Goal: Task Accomplishment & Management: Manage account settings

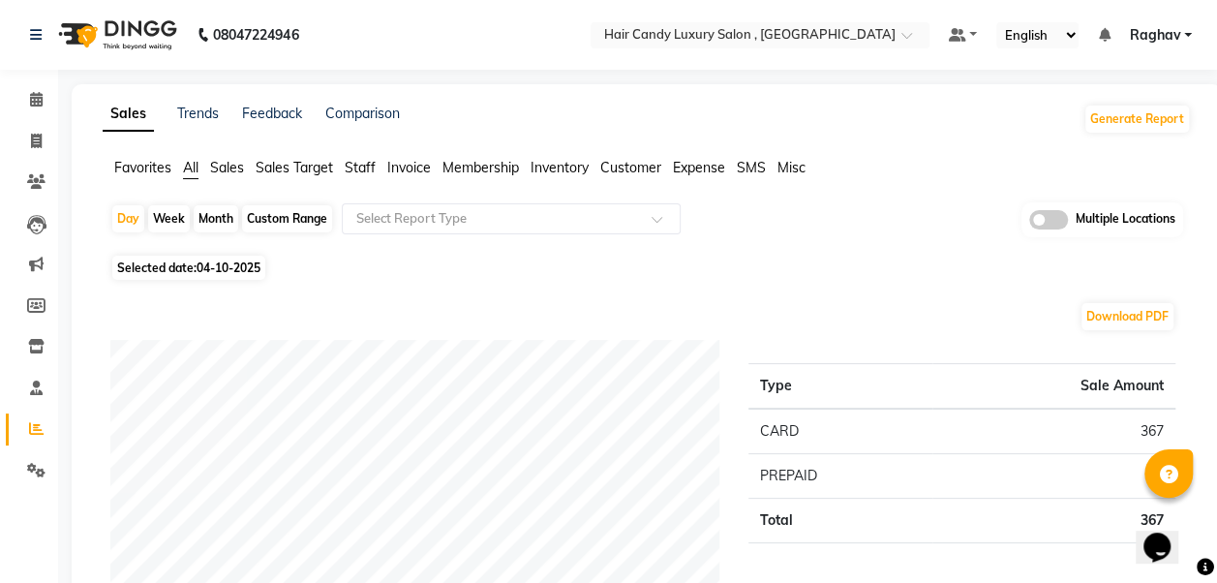
drag, startPoint x: 260, startPoint y: 221, endPoint x: 245, endPoint y: 221, distance: 14.5
click at [260, 221] on div "Custom Range" at bounding box center [287, 218] width 90 height 27
select select "10"
select select "2025"
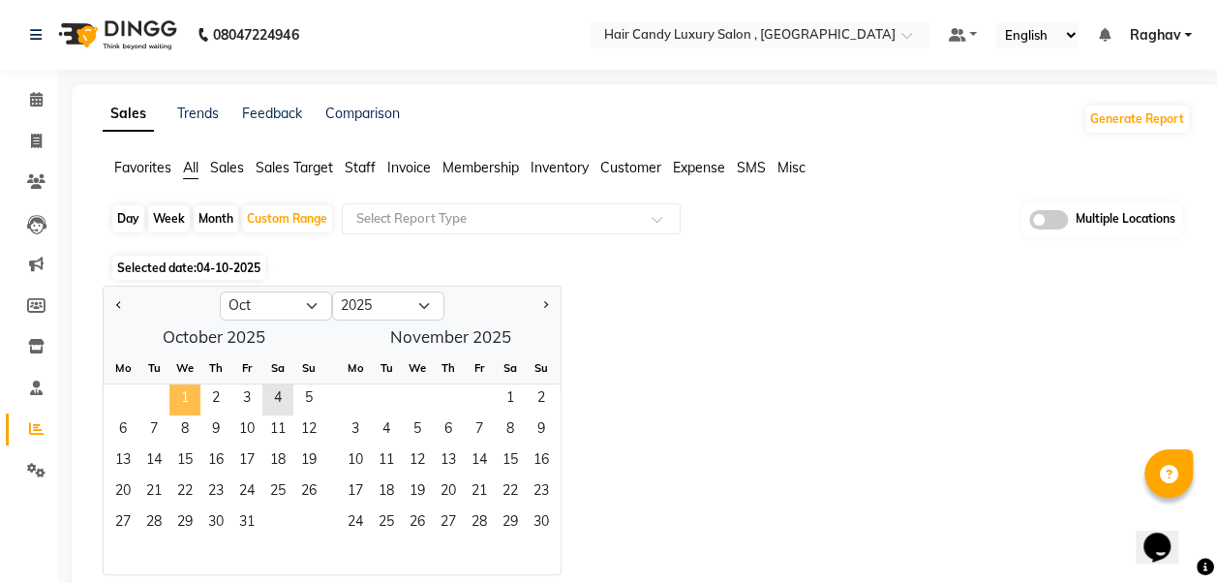
click at [182, 389] on span "1" at bounding box center [184, 399] width 31 height 31
click at [276, 393] on span "4" at bounding box center [277, 399] width 31 height 31
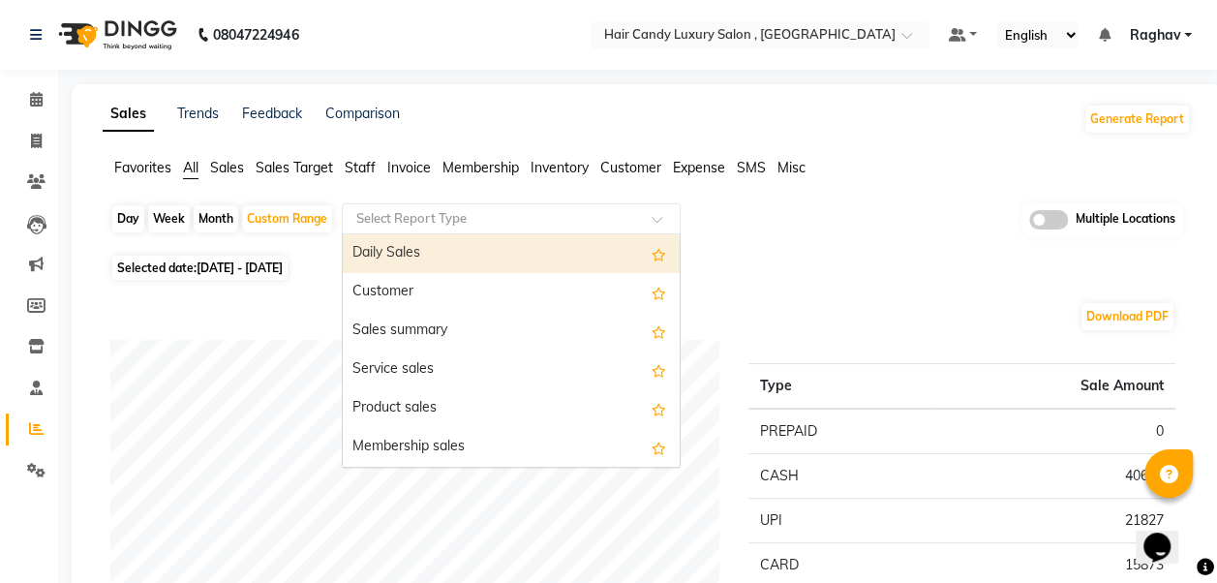
click at [575, 216] on input "text" at bounding box center [491, 218] width 279 height 19
click at [447, 237] on div "Daily Sales" at bounding box center [511, 253] width 337 height 39
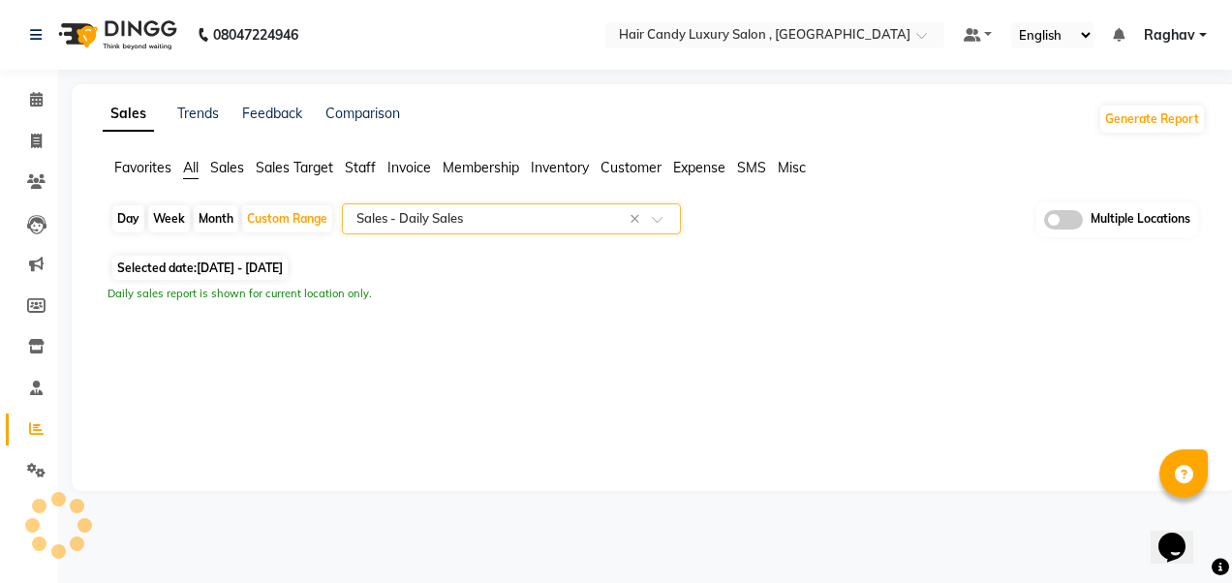
select select "full_report"
select select "csv"
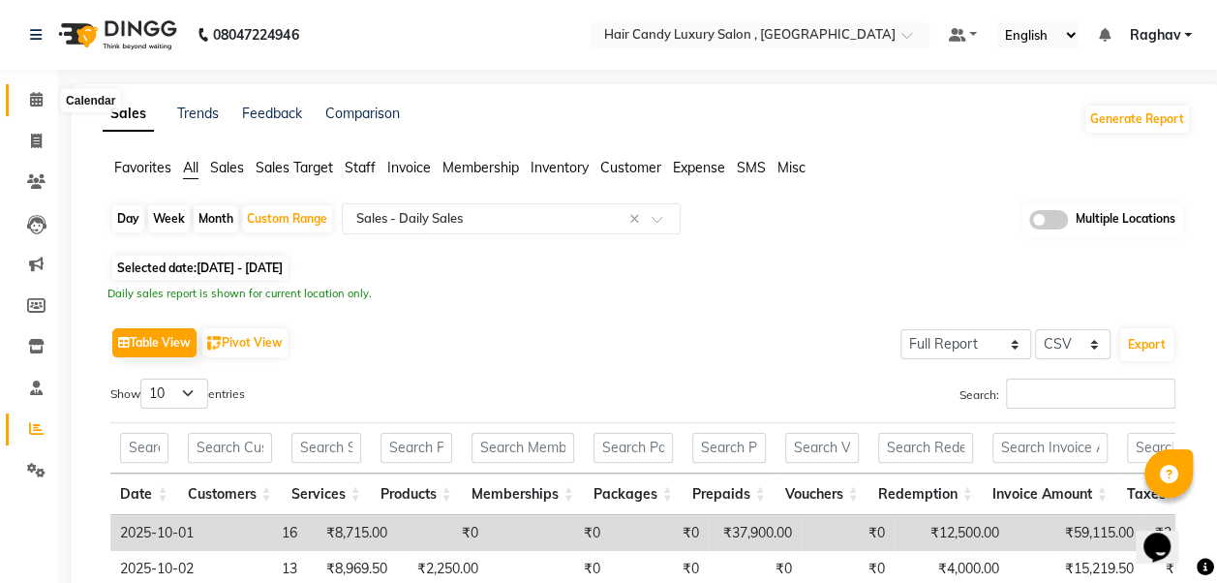
click at [37, 96] on icon at bounding box center [36, 99] width 13 height 15
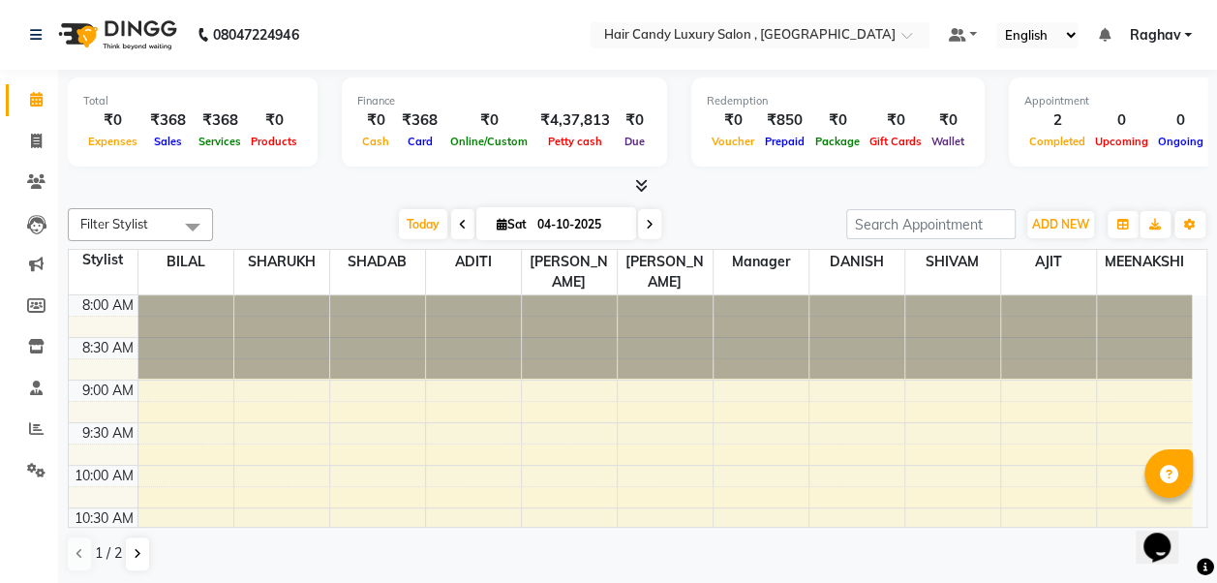
click at [638, 188] on icon at bounding box center [641, 185] width 13 height 15
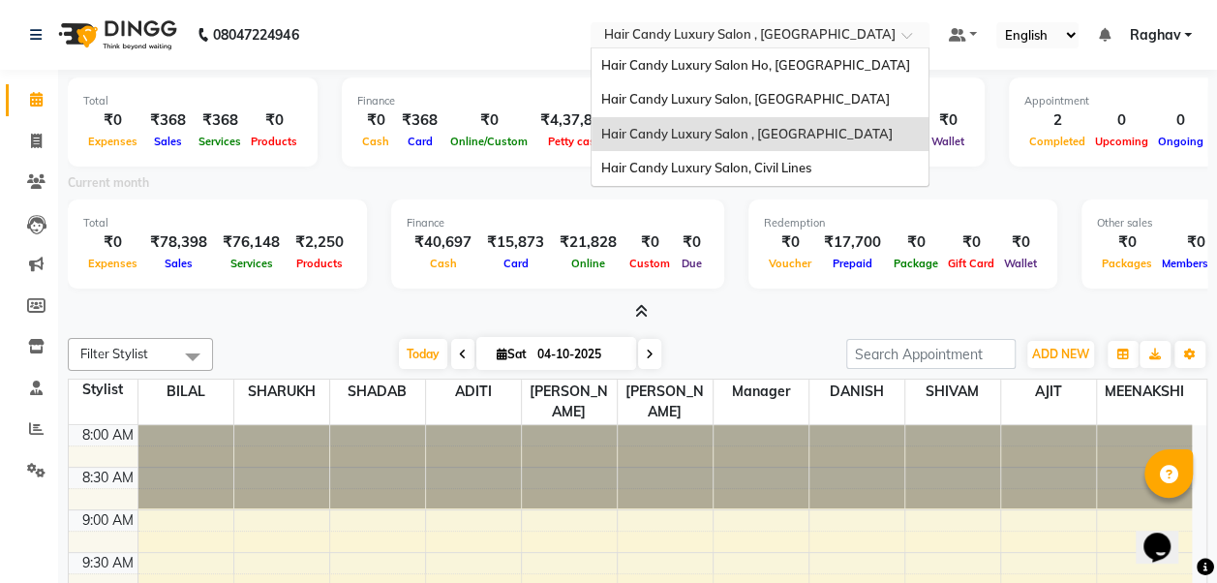
click at [823, 41] on input "text" at bounding box center [740, 36] width 281 height 19
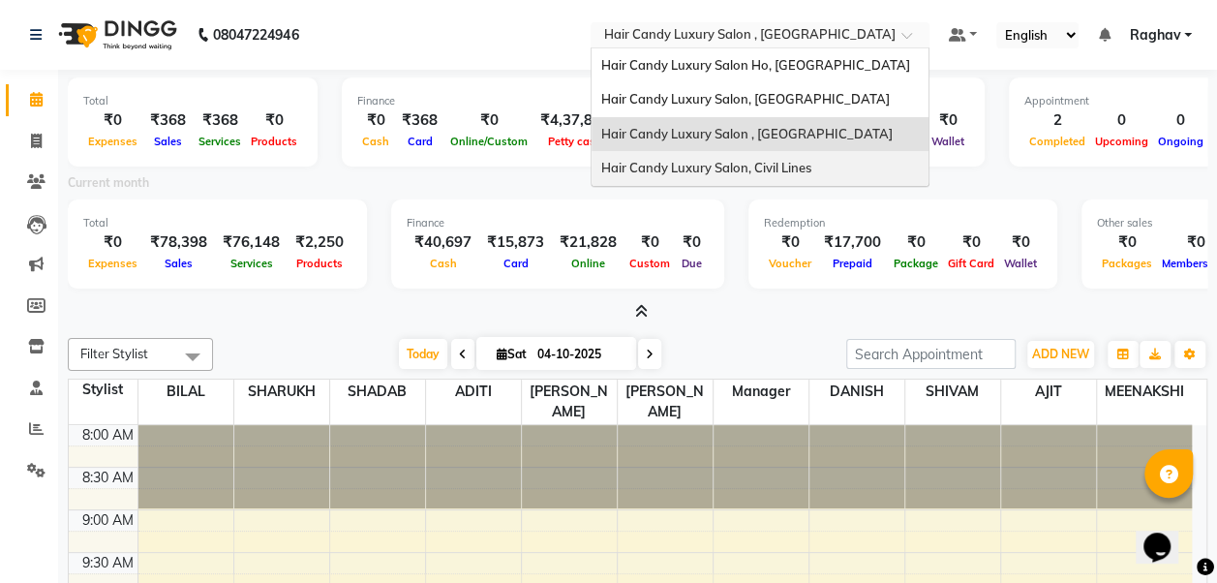
click at [771, 153] on div "Hair Candy Luxury Salon, Civil Lines" at bounding box center [760, 168] width 337 height 35
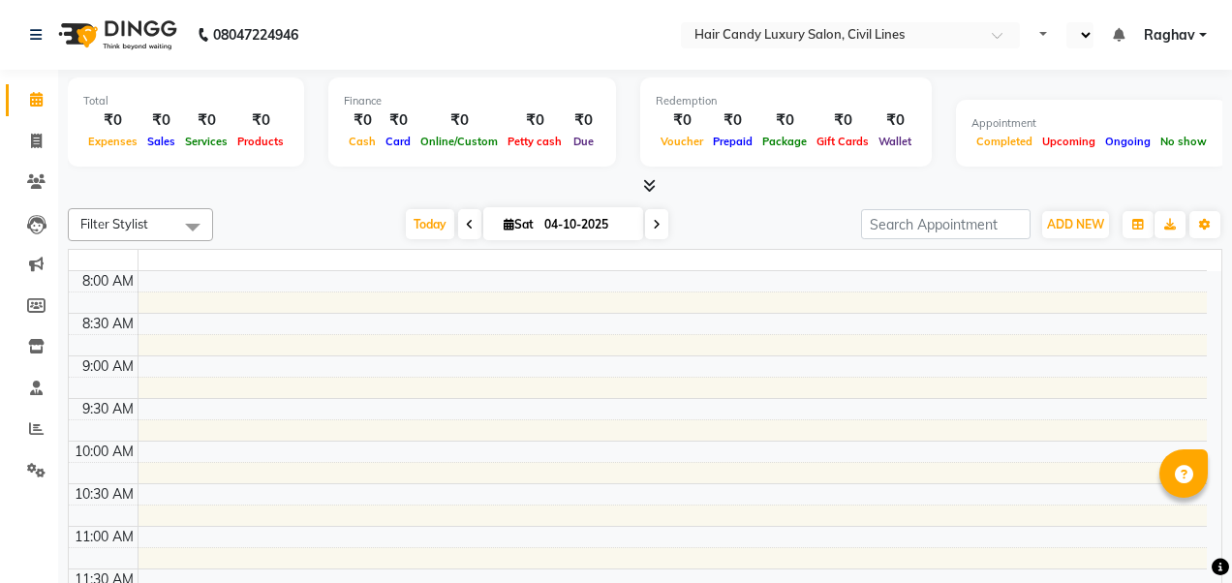
select select "en"
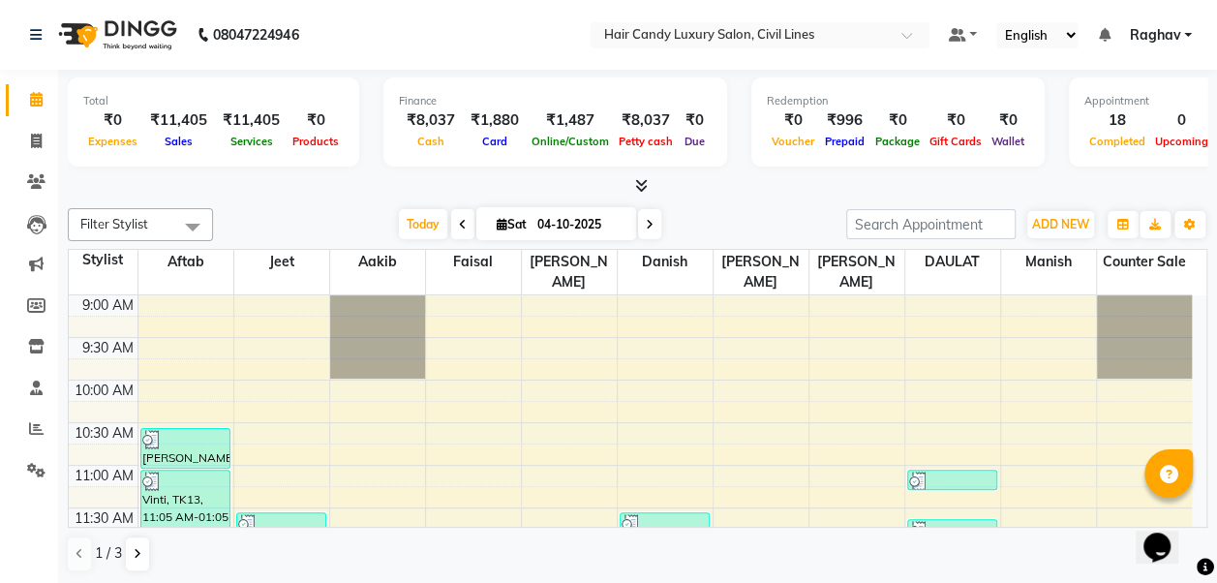
click at [644, 186] on icon at bounding box center [641, 185] width 13 height 15
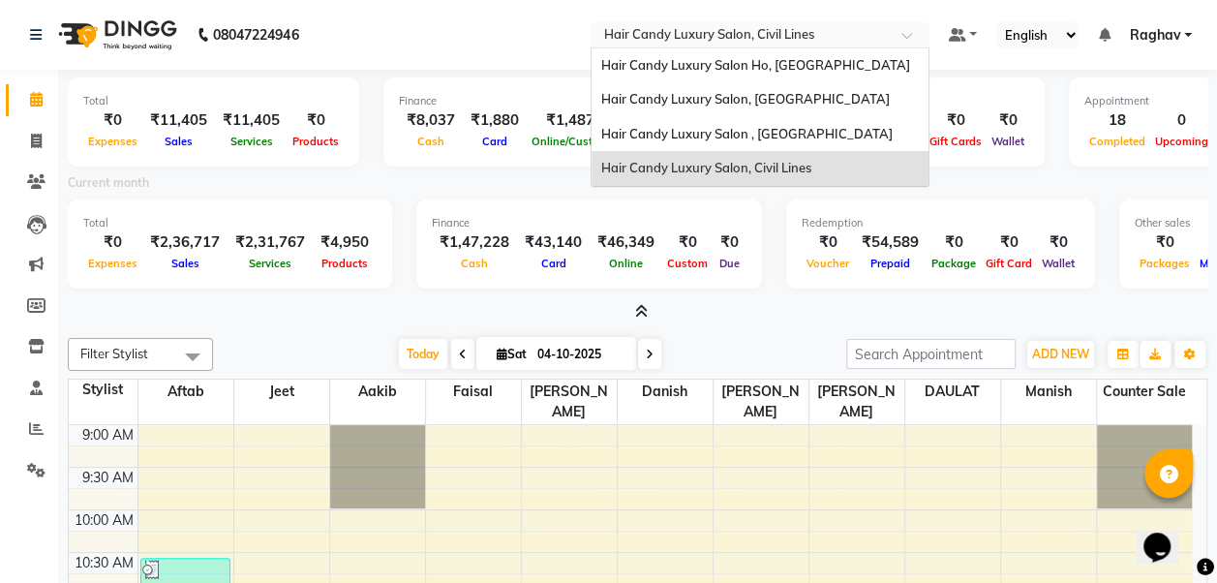
click at [863, 39] on input "text" at bounding box center [740, 36] width 281 height 19
click at [806, 110] on div "Hair Candy Luxury Salon, [GEOGRAPHIC_DATA]" at bounding box center [760, 99] width 337 height 35
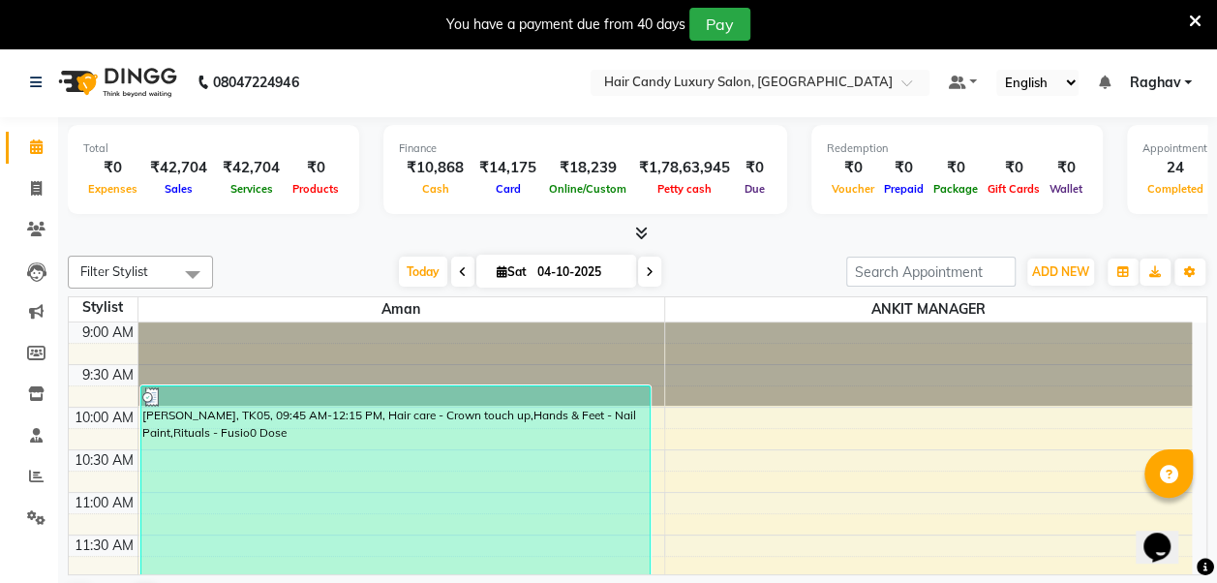
click at [643, 232] on icon at bounding box center [641, 233] width 13 height 15
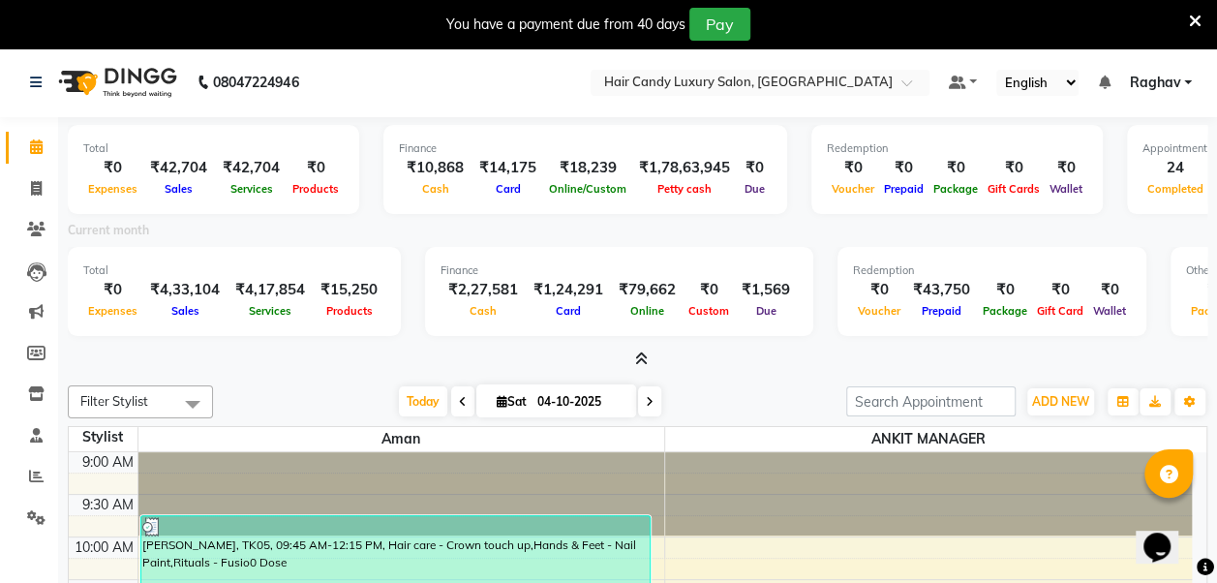
click at [334, 387] on div "Today Sat 04-10-2025" at bounding box center [530, 401] width 614 height 29
